Goal: Task Accomplishment & Management: Manage account settings

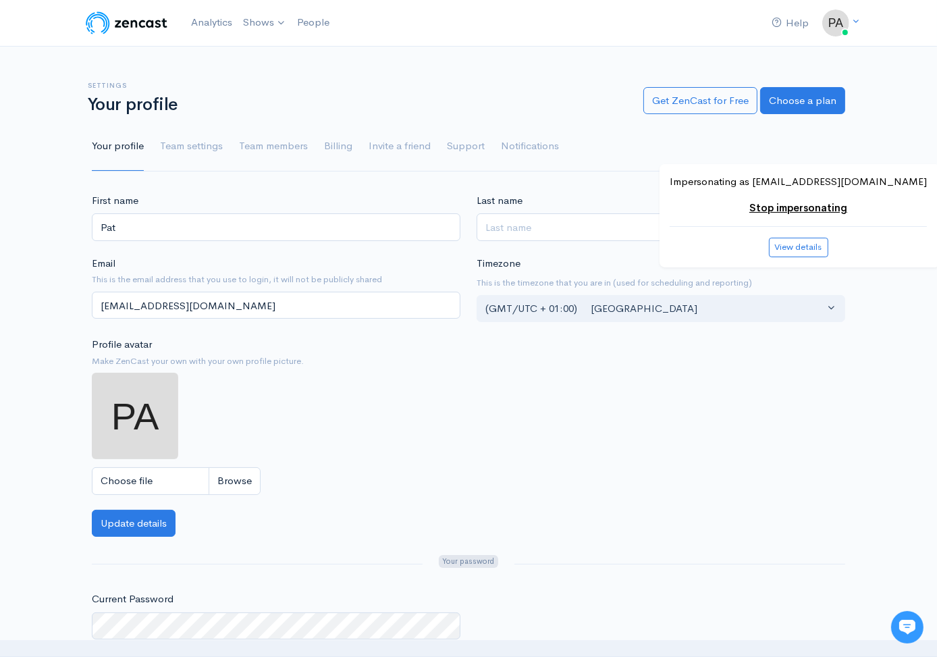
click at [33, 257] on div "First name [PERSON_NAME] Last name Email This is the email address that you use…" at bounding box center [468, 516] width 937 height 647
click at [799, 207] on link "Stop impersonating" at bounding box center [798, 207] width 98 height 13
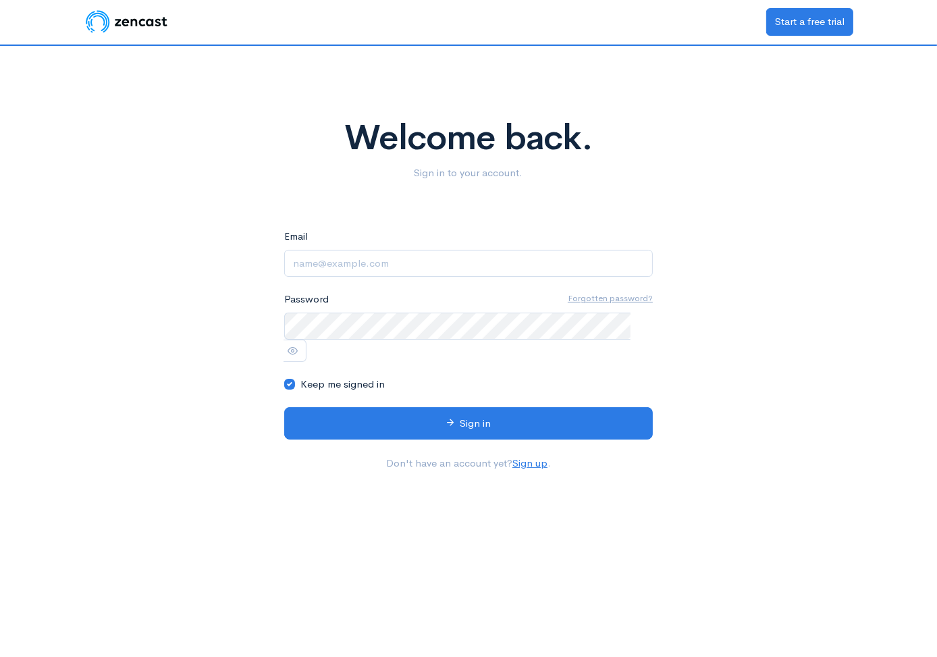
type input "[EMAIL_ADDRESS][DOMAIN_NAME]"
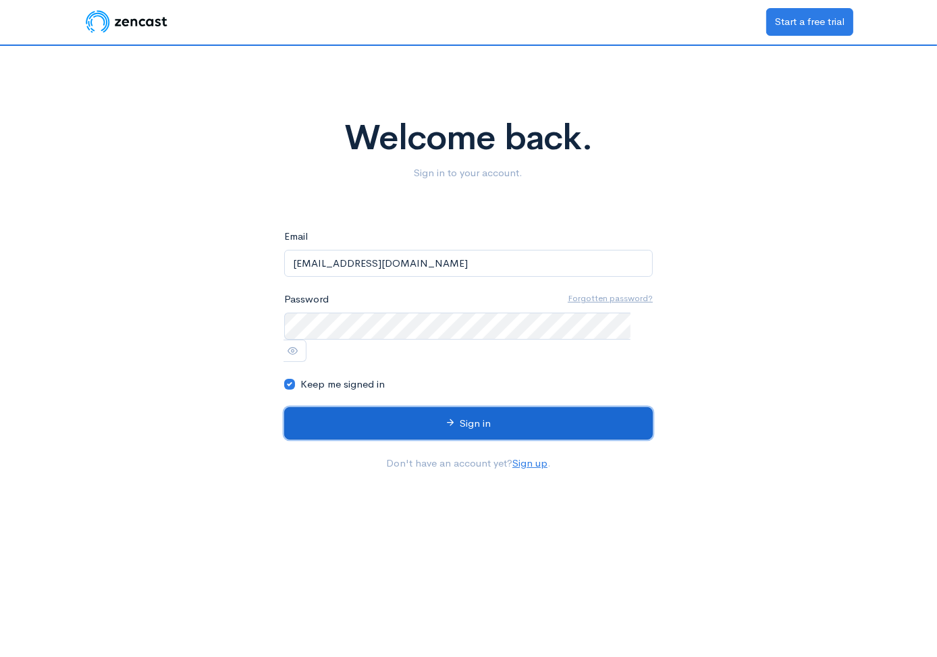
click at [469, 407] on button "Sign in" at bounding box center [468, 423] width 369 height 33
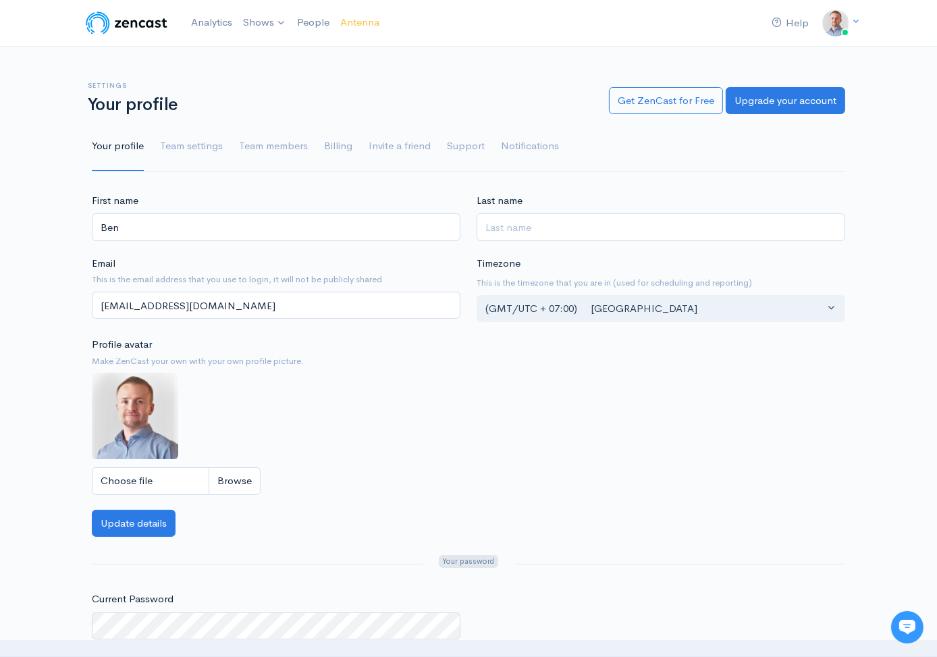
click at [589, 456] on div "First name Ben Last name Email This is the email address that you use to login,…" at bounding box center [469, 351] width 770 height 317
